Goal: Find specific page/section: Find specific page/section

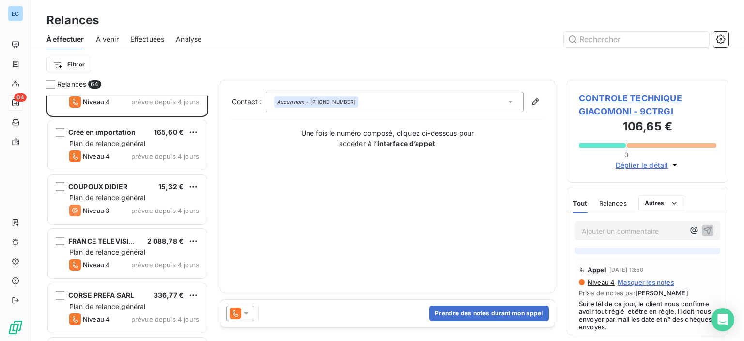
scroll to position [242, 0]
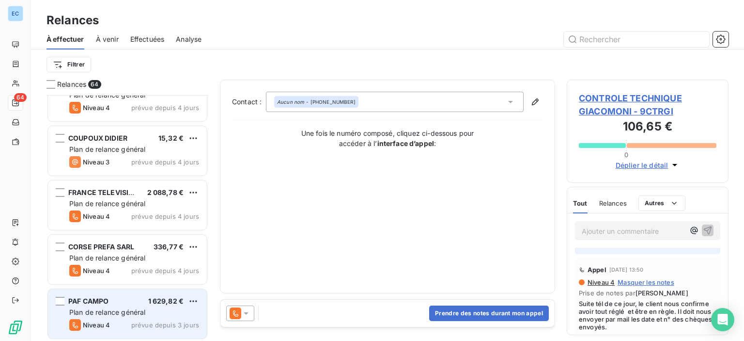
click at [95, 310] on span "Plan de relance général" at bounding box center [107, 312] width 76 height 8
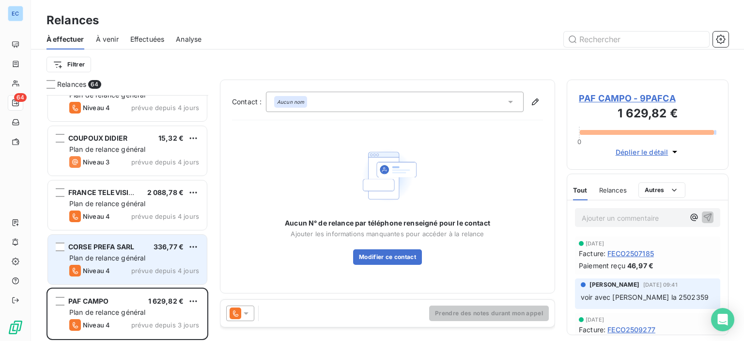
click at [103, 254] on span "Plan de relance général" at bounding box center [107, 257] width 76 height 8
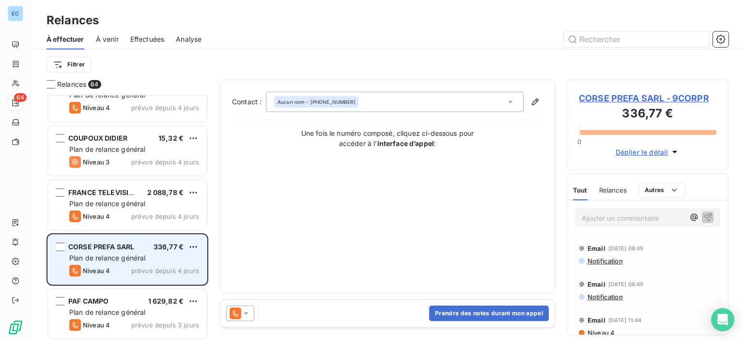
scroll to position [291, 0]
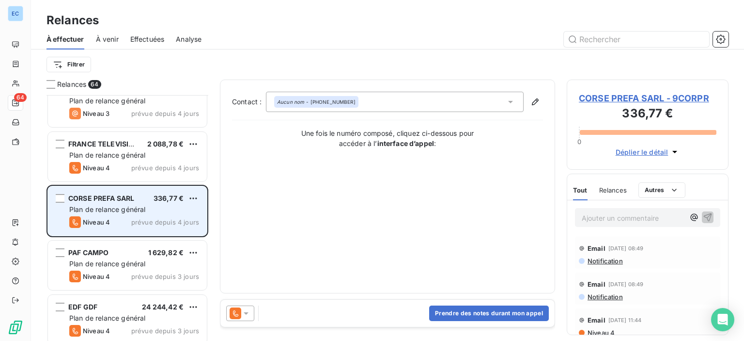
click at [174, 211] on div "Plan de relance général" at bounding box center [134, 209] width 130 height 10
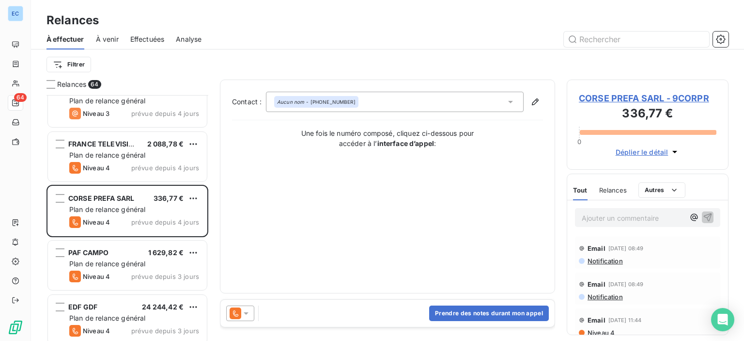
scroll to position [48, 0]
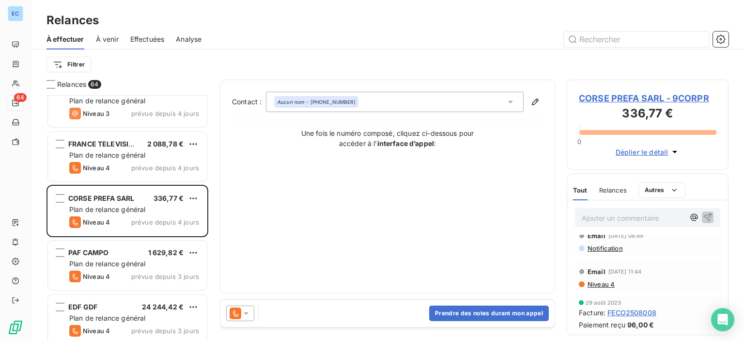
click at [595, 96] on span "CORSE PREFA SARL - 9CORPR" at bounding box center [648, 98] width 138 height 13
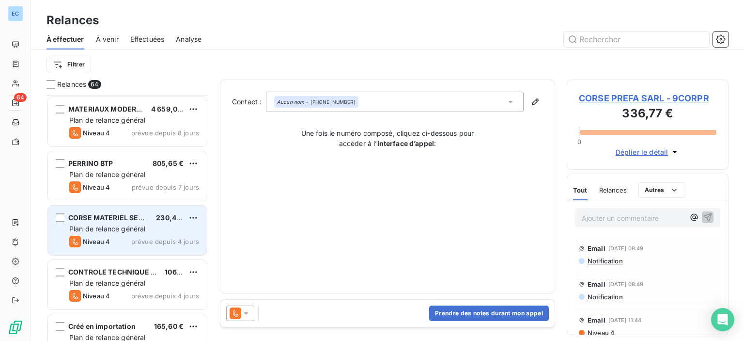
scroll to position [194, 0]
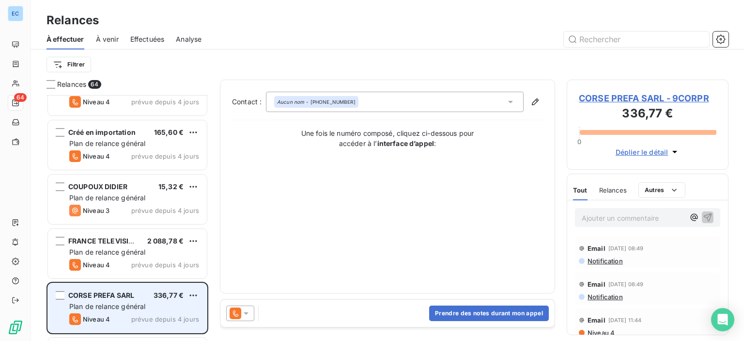
click at [172, 304] on div "Plan de relance général" at bounding box center [134, 306] width 130 height 10
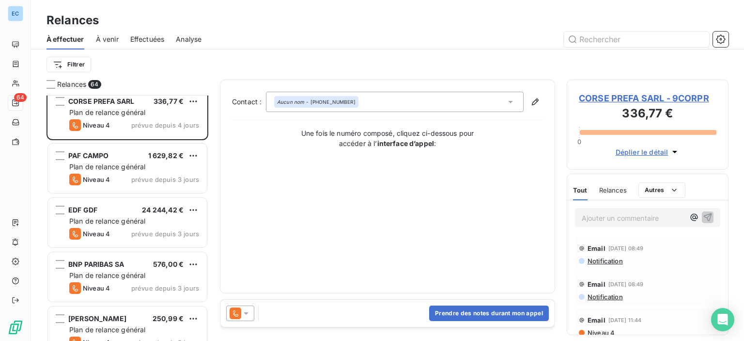
scroll to position [436, 0]
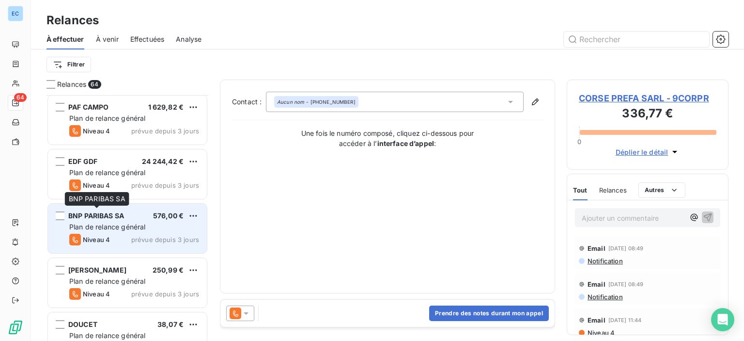
click at [97, 215] on span "BNP PARIBAS SA" at bounding box center [96, 215] width 56 height 8
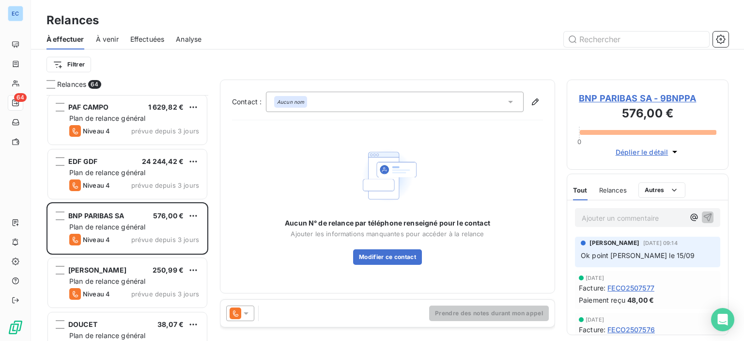
click at [598, 96] on span "BNP PARIBAS SA - 9BNPPA" at bounding box center [648, 98] width 138 height 13
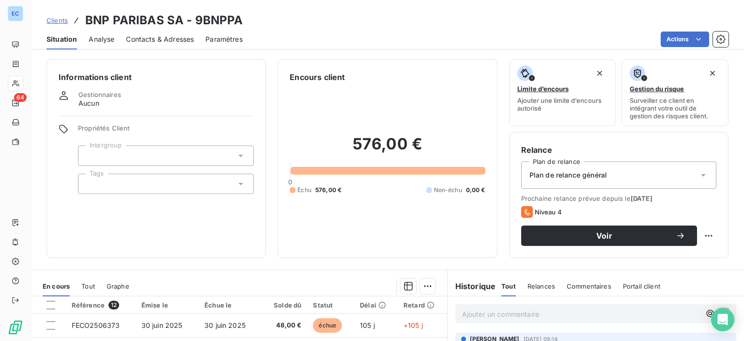
click at [149, 38] on span "Contacts & Adresses" at bounding box center [160, 39] width 68 height 10
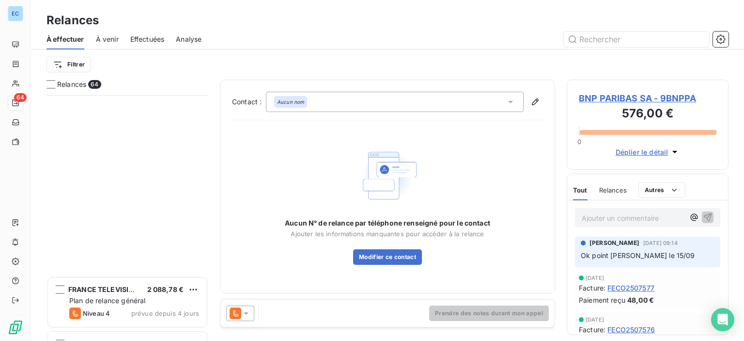
scroll to position [388, 0]
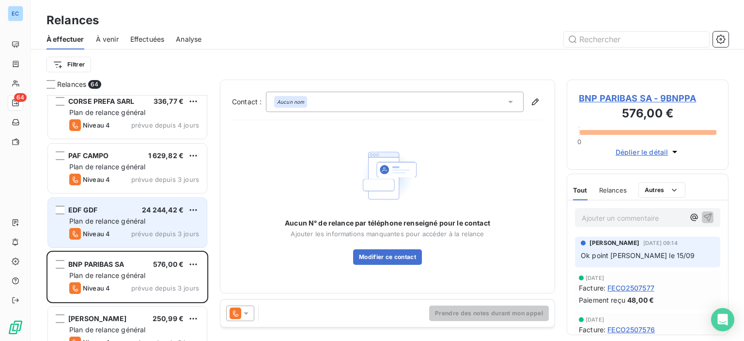
click at [88, 211] on span "EDF GDF" at bounding box center [82, 209] width 29 height 8
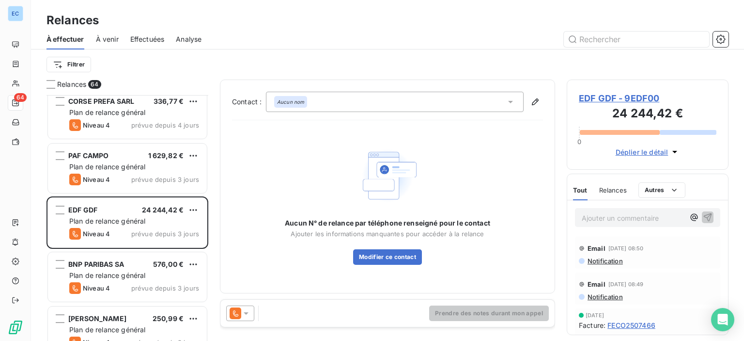
click at [580, 100] on span "EDF GDF - 9EDF00" at bounding box center [648, 98] width 138 height 13
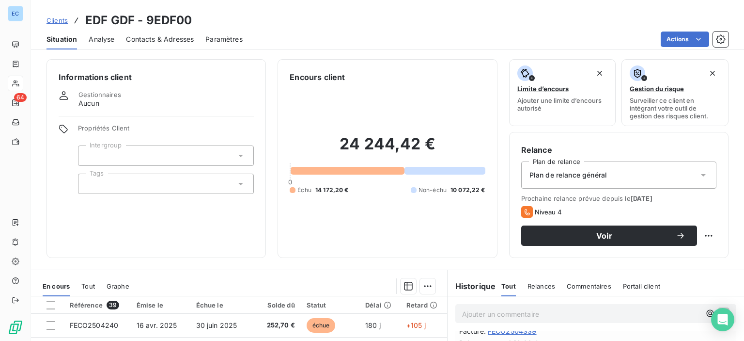
scroll to position [630, 0]
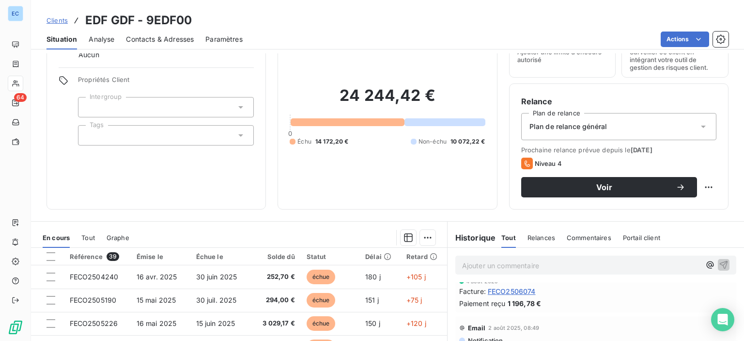
click at [147, 36] on span "Contacts & Adresses" at bounding box center [160, 39] width 68 height 10
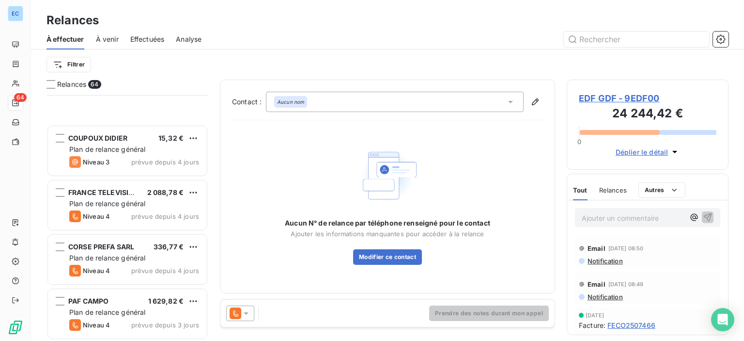
scroll to position [436, 0]
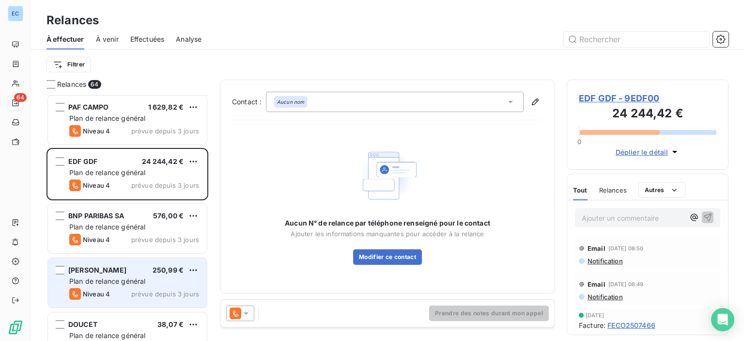
click at [107, 282] on span "Plan de relance général" at bounding box center [107, 281] width 76 height 8
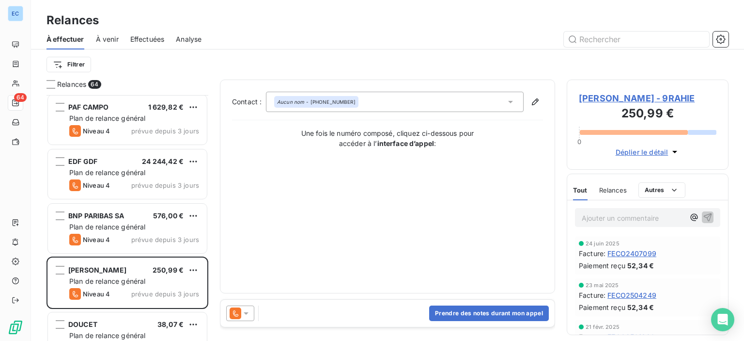
click at [586, 98] on span "[PERSON_NAME] - 9RAHIE" at bounding box center [648, 98] width 138 height 13
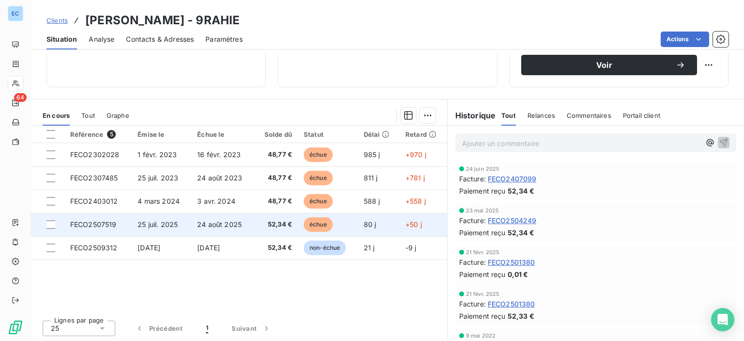
scroll to position [122, 0]
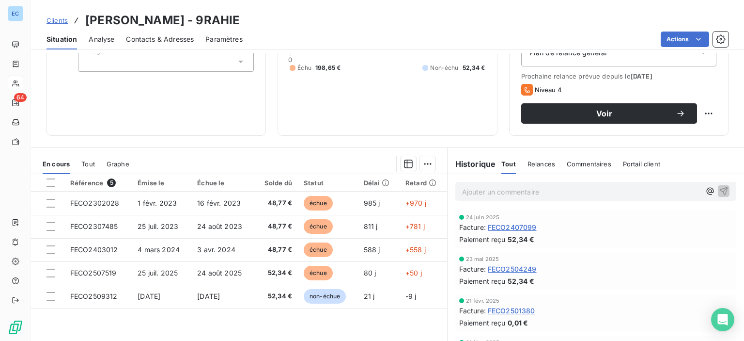
click at [151, 37] on span "Contacts & Adresses" at bounding box center [160, 39] width 68 height 10
